Goal: Information Seeking & Learning: Find specific fact

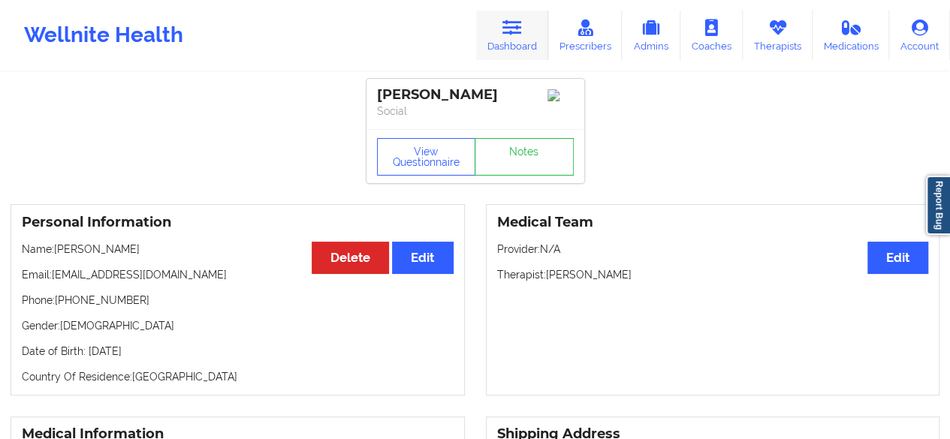
click at [529, 31] on link "Dashboard" at bounding box center [512, 36] width 72 height 50
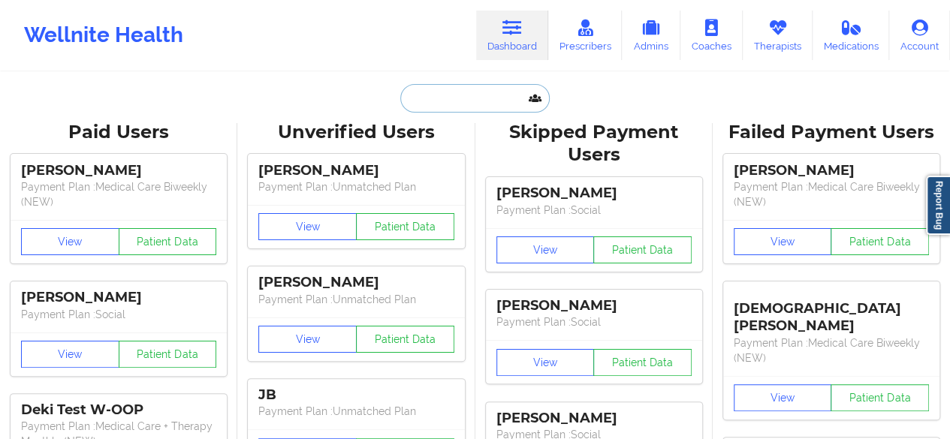
click at [454, 101] on input "text" at bounding box center [474, 98] width 149 height 29
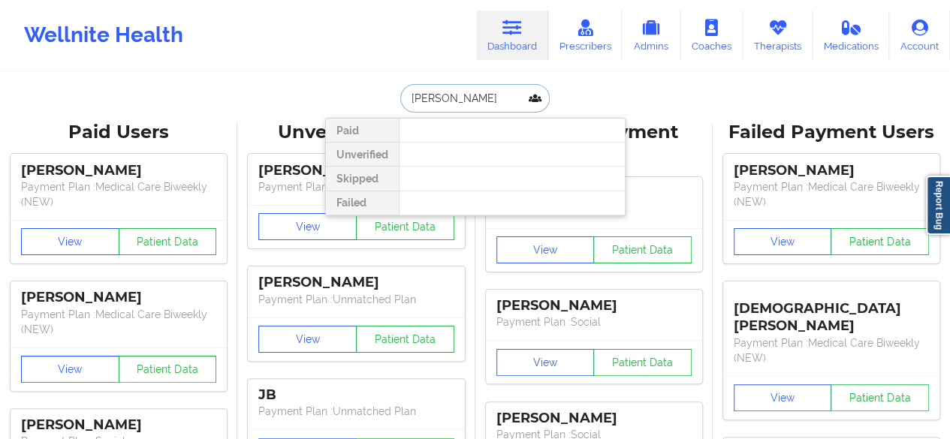
type input "[PERSON_NAME]"
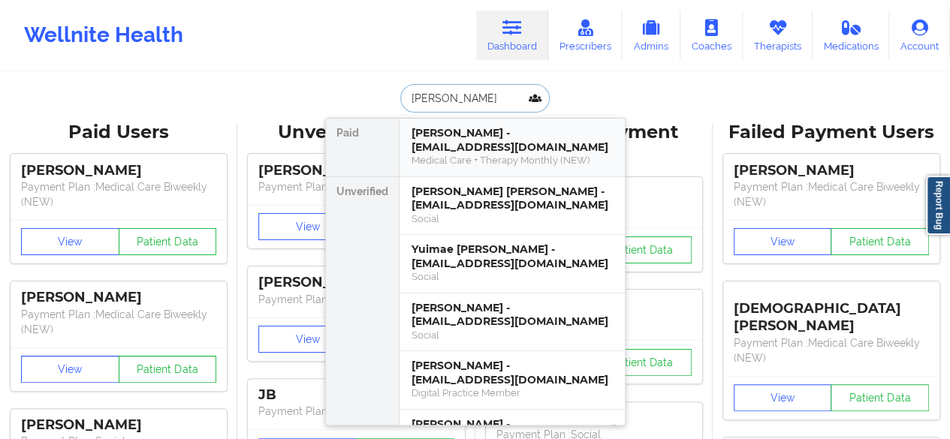
click at [624, 134] on div "[PERSON_NAME] - [EMAIL_ADDRESS][DOMAIN_NAME] Medical Care + Therapy Monthly (NE…" at bounding box center [512, 148] width 225 height 58
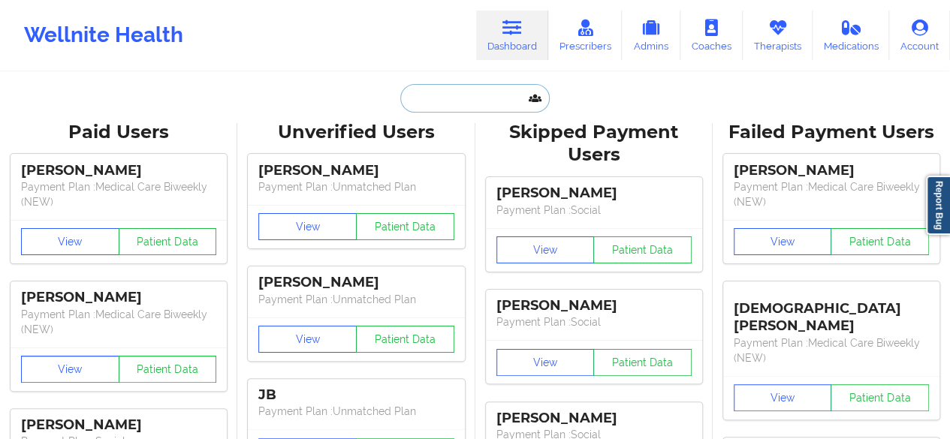
click at [442, 106] on input "text" at bounding box center [474, 98] width 149 height 29
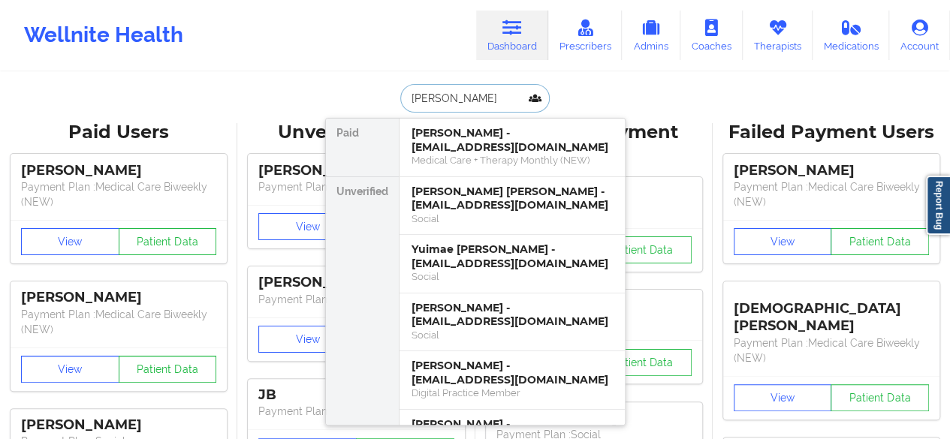
type input "[PERSON_NAME]"
click at [500, 187] on div "[PERSON_NAME] [PERSON_NAME] - [EMAIL_ADDRESS][DOMAIN_NAME]" at bounding box center [512, 199] width 201 height 28
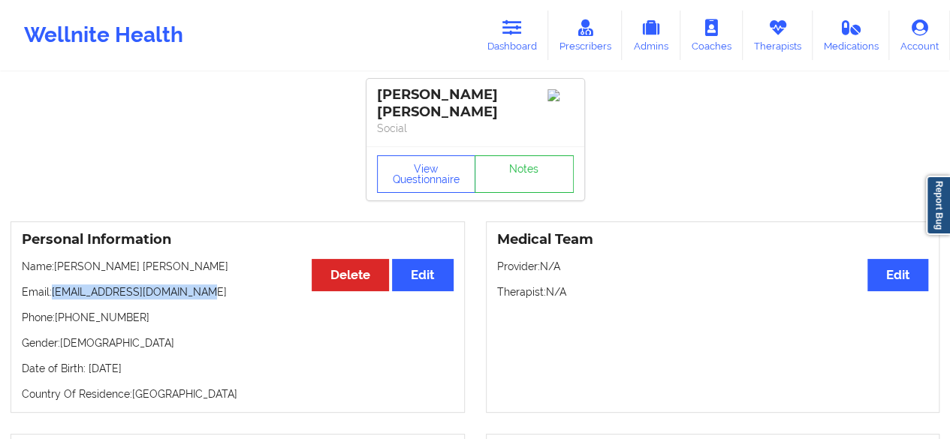
drag, startPoint x: 53, startPoint y: 295, endPoint x: 228, endPoint y: 285, distance: 175.3
click at [228, 285] on p "Email: [EMAIL_ADDRESS][DOMAIN_NAME]" at bounding box center [238, 292] width 432 height 15
copy p "[EMAIL_ADDRESS][DOMAIN_NAME]"
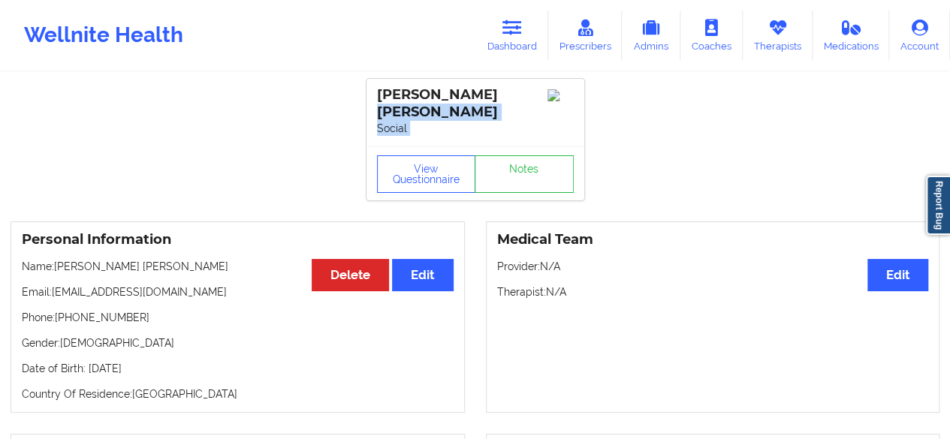
drag, startPoint x: 551, startPoint y: 146, endPoint x: 555, endPoint y: 83, distance: 63.2
click at [555, 83] on div "[PERSON_NAME] [PERSON_NAME] Social View Questionnaire Notes" at bounding box center [476, 140] width 218 height 122
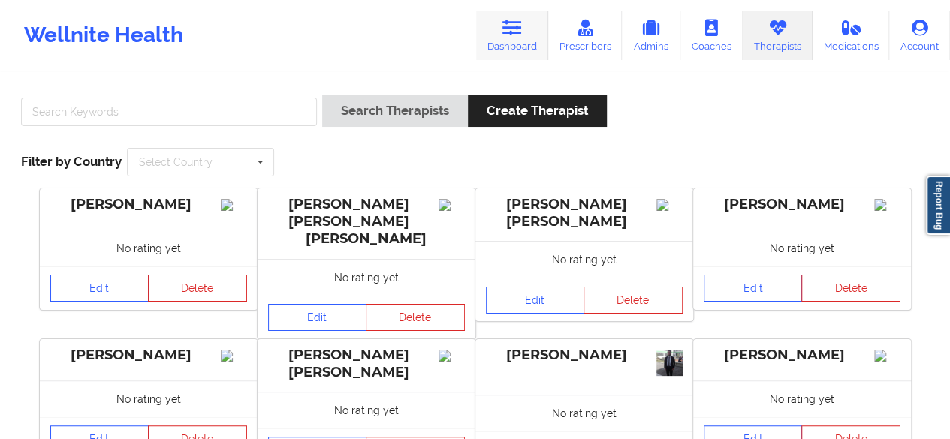
click at [520, 37] on link "Dashboard" at bounding box center [512, 36] width 72 height 50
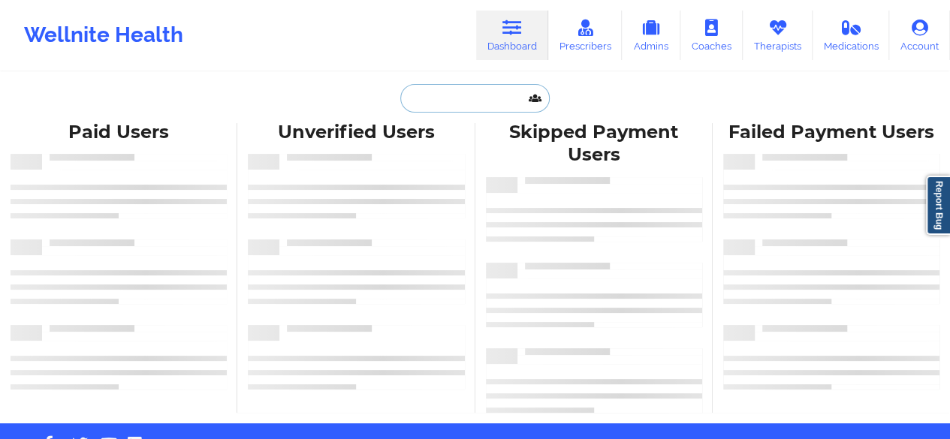
click at [453, 108] on input "text" at bounding box center [474, 98] width 149 height 29
paste input "[PERSON_NAME]"
type input "[PERSON_NAME]"
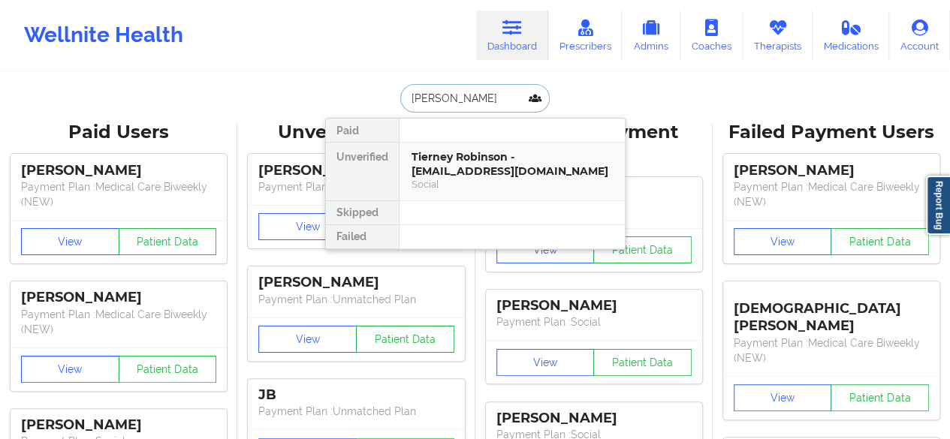
click at [481, 183] on div "Social" at bounding box center [512, 184] width 201 height 13
